Goal: Task Accomplishment & Management: Manage account settings

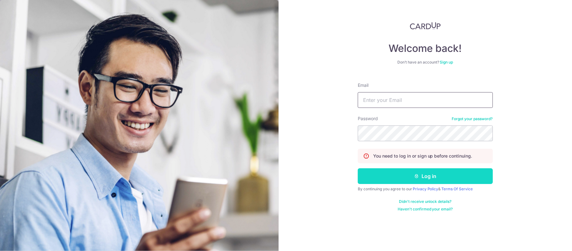
type input "simonchua@gmail.com"
click at [437, 170] on button "Log in" at bounding box center [425, 176] width 135 height 16
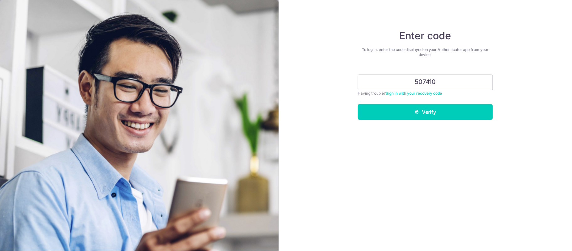
type input "507410"
click at [358, 104] on button "Verify" at bounding box center [425, 112] width 135 height 16
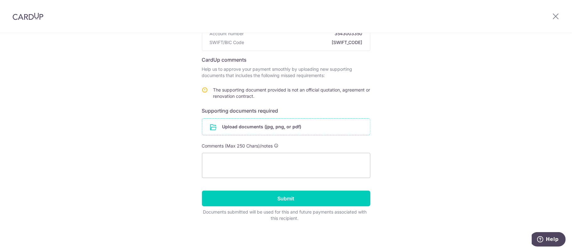
click at [267, 124] on input "file" at bounding box center [286, 126] width 168 height 16
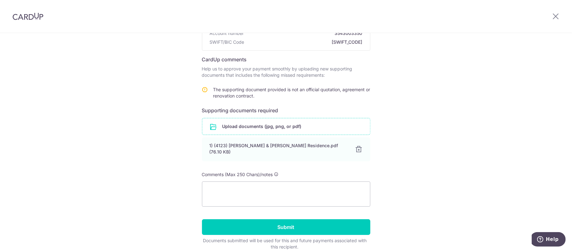
click at [426, 134] on div "Help us verify your payment Recipient details Recipient Designscale Pte Ltd Ban…" at bounding box center [286, 115] width 572 height 329
click at [304, 225] on input "Submit" at bounding box center [286, 227] width 168 height 16
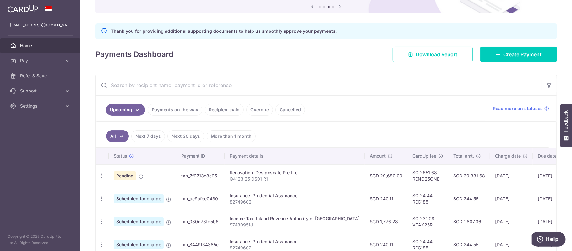
scroll to position [84, 0]
